Goal: Find specific page/section: Find specific page/section

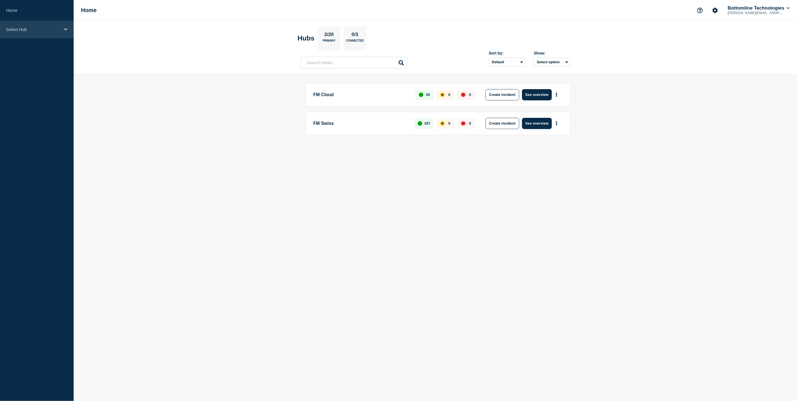
click at [30, 30] on p "Select Hub" at bounding box center [33, 29] width 54 height 5
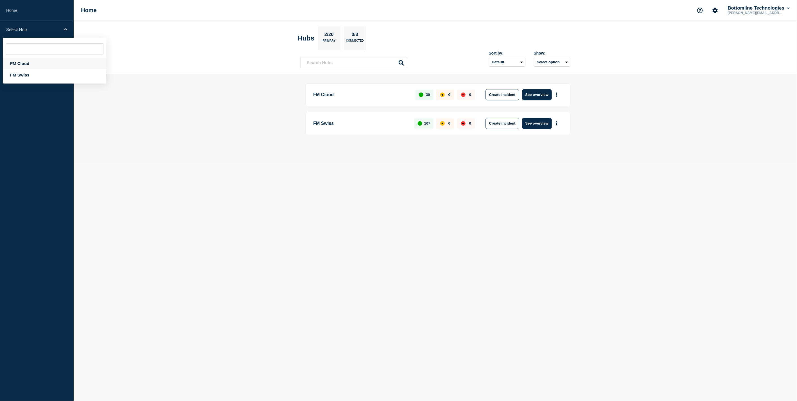
click at [26, 63] on div "FM Cloud" at bounding box center [54, 64] width 103 height 12
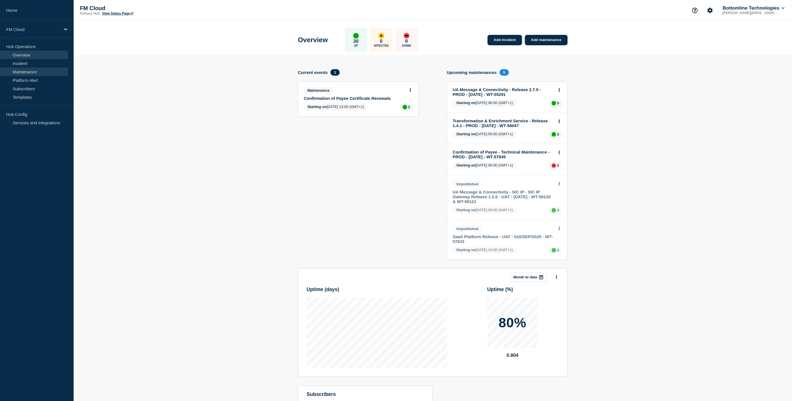
click at [33, 70] on link "Maintenance" at bounding box center [34, 71] width 68 height 8
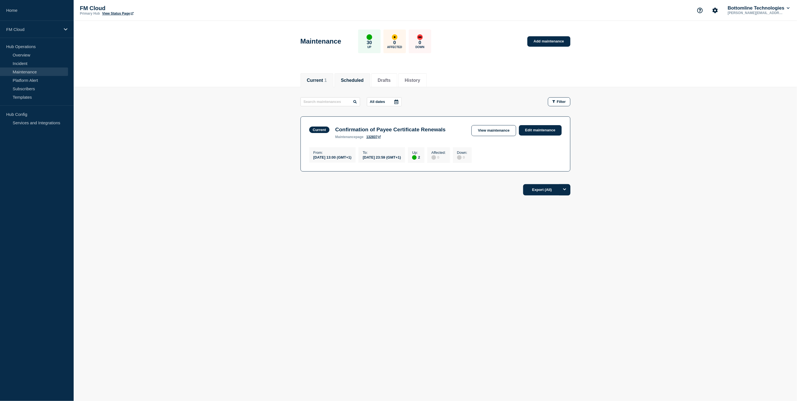
click at [354, 80] on button "Scheduled" at bounding box center [352, 80] width 23 height 5
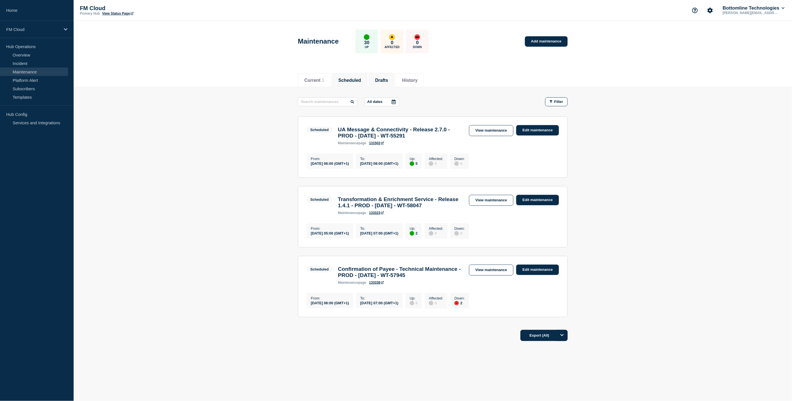
click at [388, 82] on button "Drafts" at bounding box center [381, 80] width 13 height 5
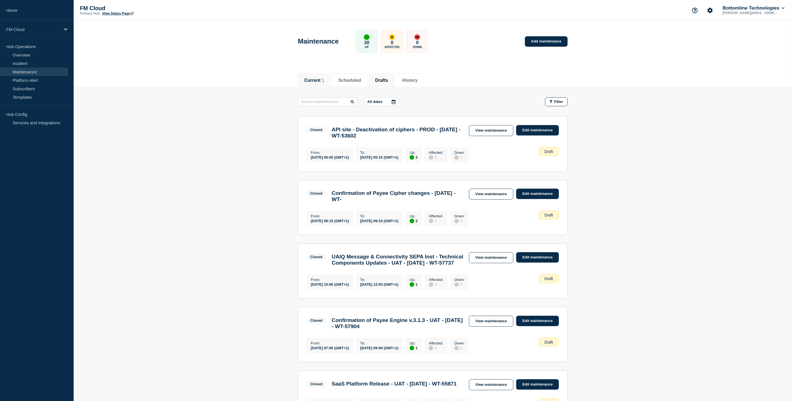
click at [318, 78] on button "Current 1" at bounding box center [314, 80] width 20 height 5
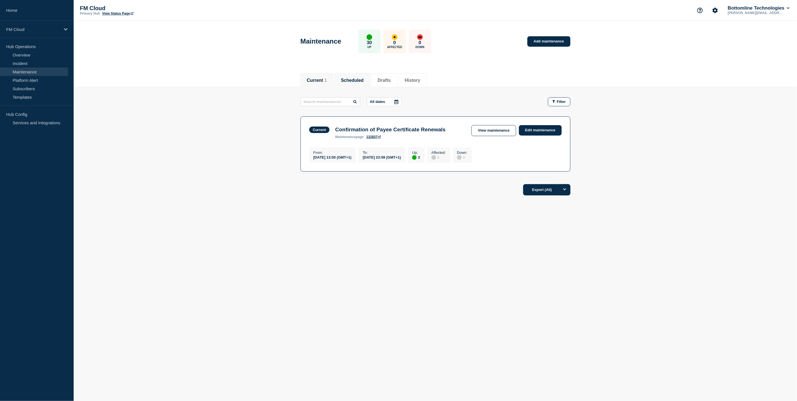
click at [349, 78] on button "Scheduled" at bounding box center [352, 80] width 23 height 5
